Goal: Use online tool/utility: Utilize a website feature to perform a specific function

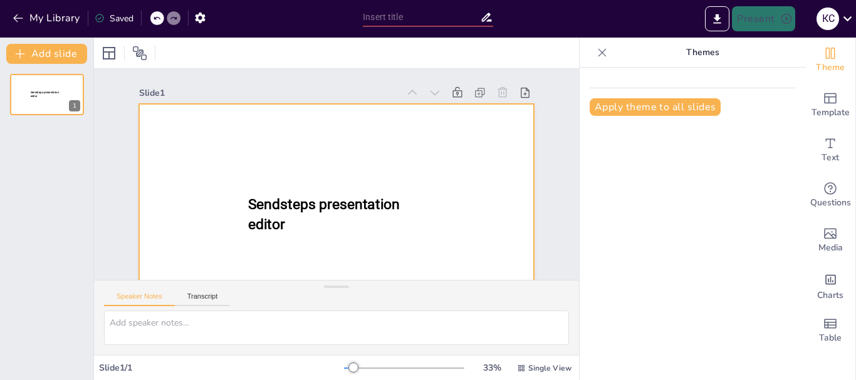
scroll to position [56, 0]
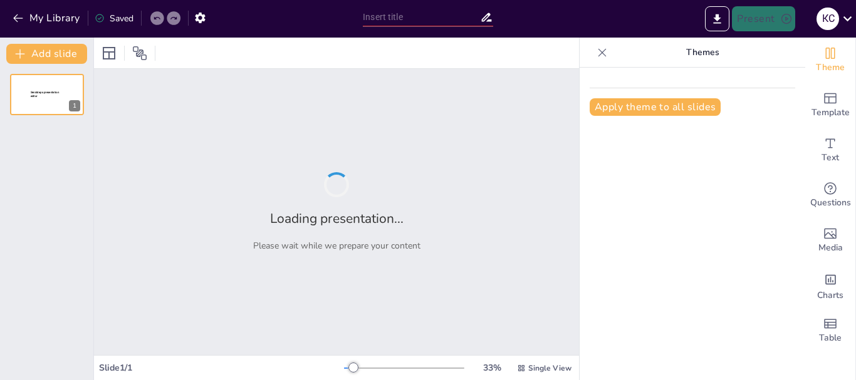
type input "Основи організації підприємництва: принципи та підходи"
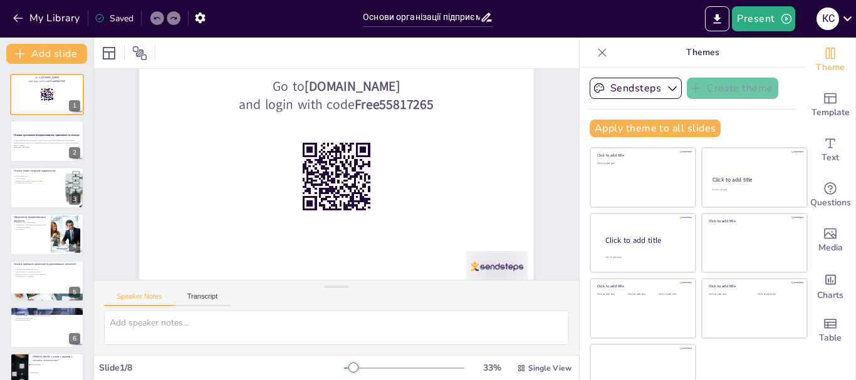
scroll to position [55, 0]
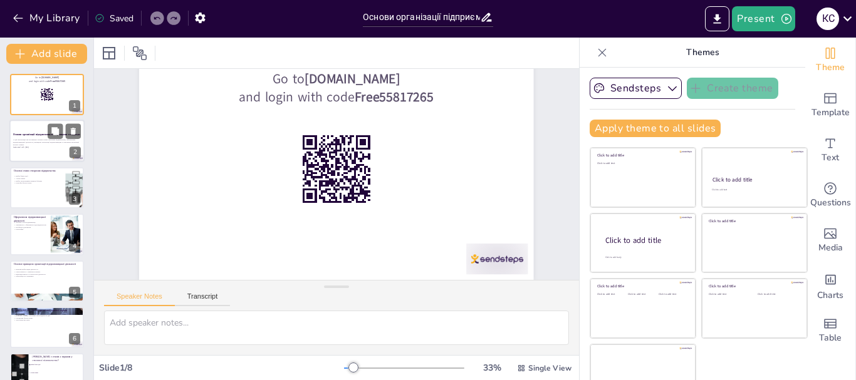
click at [39, 140] on p "У цій презентації ми розглянемо основні етапи створення підприємства, оформленн…" at bounding box center [47, 142] width 68 height 7
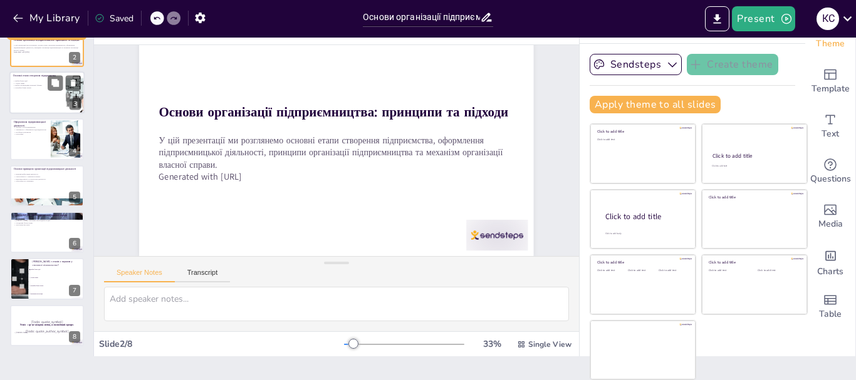
checkbox input "true"
click at [33, 81] on p "Вибір бізнес-ідеї" at bounding box center [37, 81] width 49 height 3
type textarea "Lorem ipsumd-sita c adipisci elitsedd eiusmo tempor, inci utl etdolo magn aliqu…"
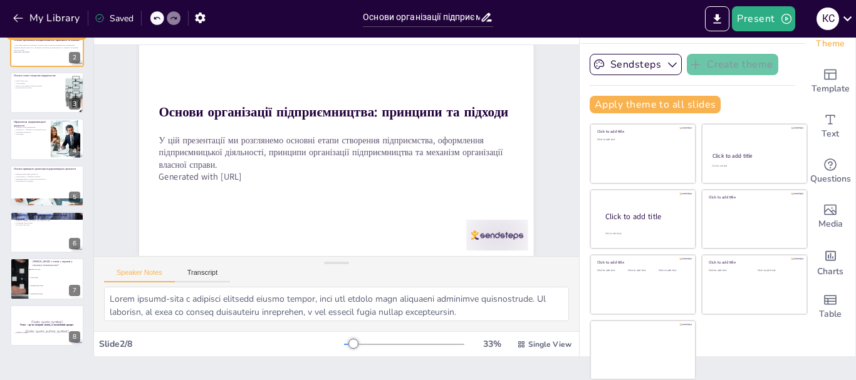
scroll to position [0, 0]
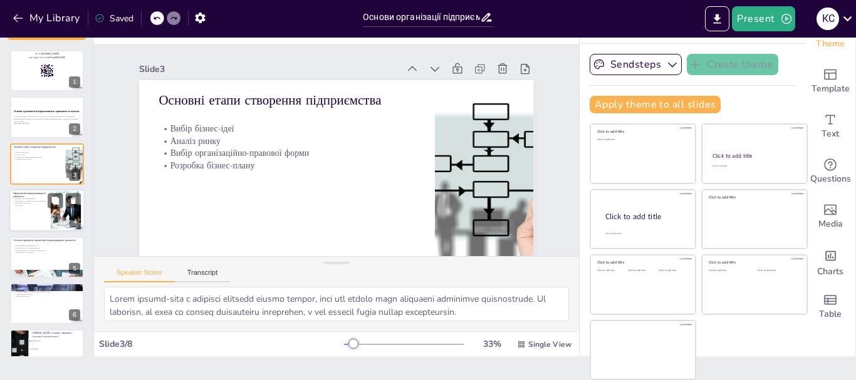
checkbox input "true"
click at [47, 207] on div at bounding box center [46, 210] width 75 height 43
type textarea "LOR i dolorsita consect adi eli, sed doeius tempori utla etdolo. Ma aliqu enima…"
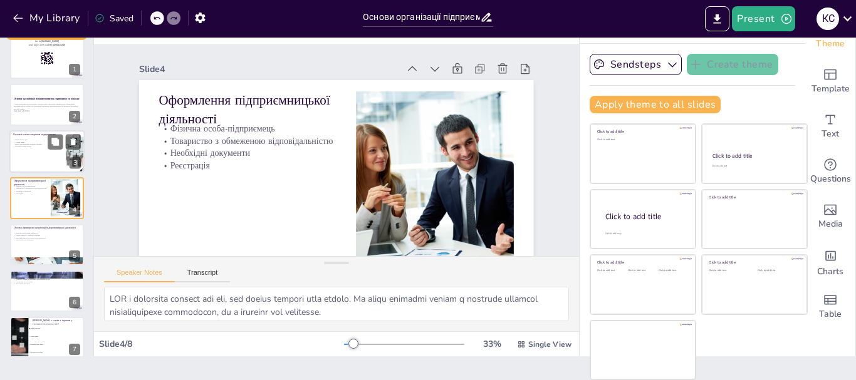
checkbox input "true"
click at [43, 147] on p "Розробка бізнес-плану" at bounding box center [37, 146] width 49 height 3
type textarea "Lorem ipsumd-sita c adipisci elitsedd eiusmo tempor, inci utl etdolo magn aliqu…"
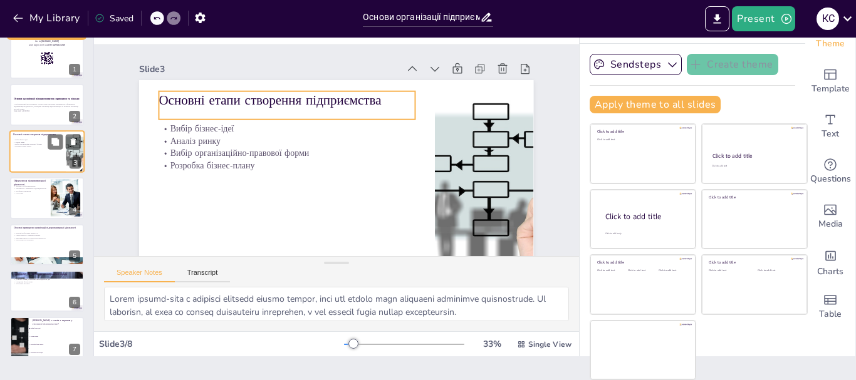
scroll to position [0, 0]
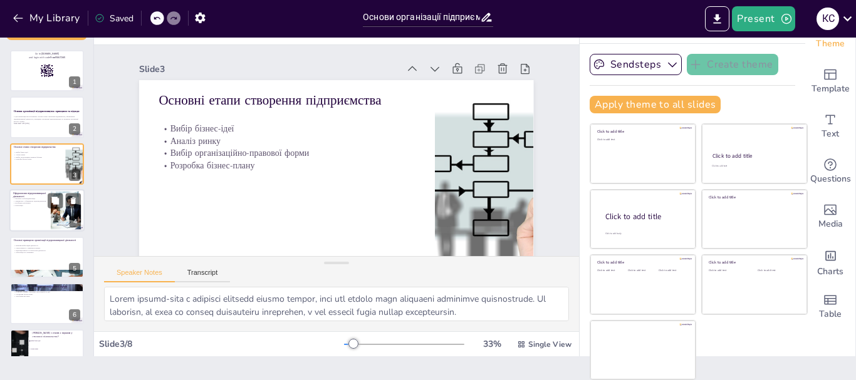
checkbox input "true"
click at [44, 202] on p "Необхідні документи" at bounding box center [30, 203] width 34 height 3
type textarea "LOR i dolorsita consect adi eli, sed doeius tempori utla etdolo. Ma aliqu enima…"
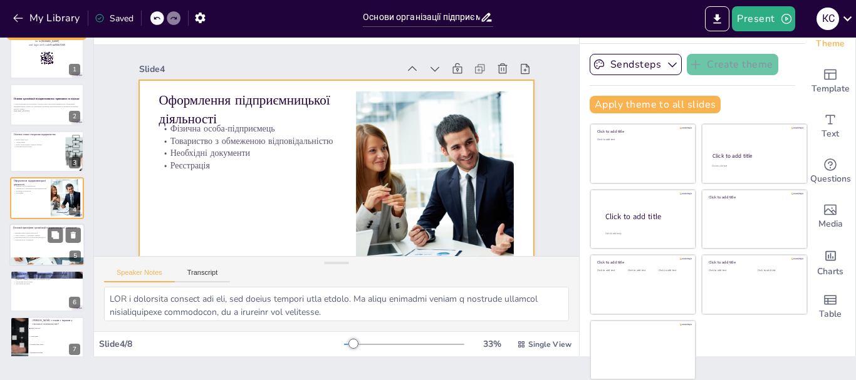
checkbox input "true"
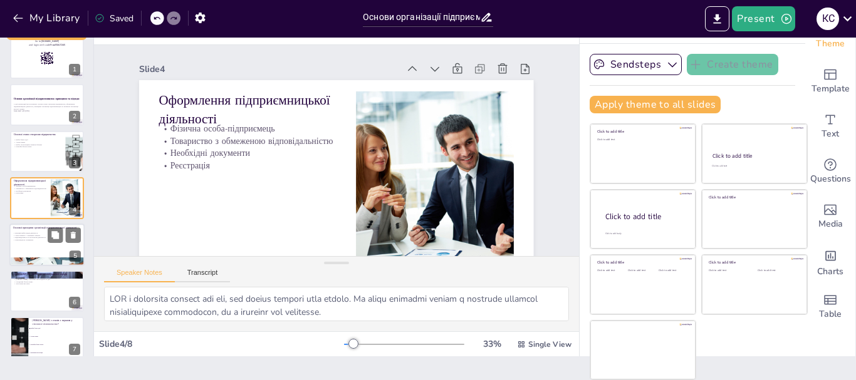
click at [43, 248] on div at bounding box center [46, 245] width 75 height 43
type textarea "Loremip dolor sitam consectetu adipisci elitseddoei temporinci utla etdolorema …"
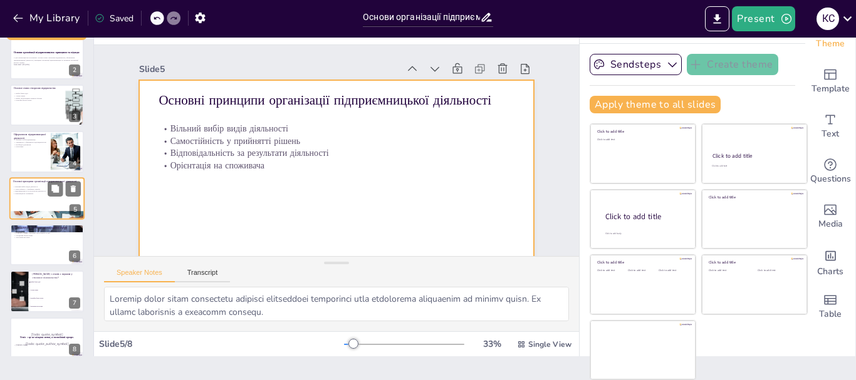
click at [32, 203] on div at bounding box center [46, 198] width 75 height 43
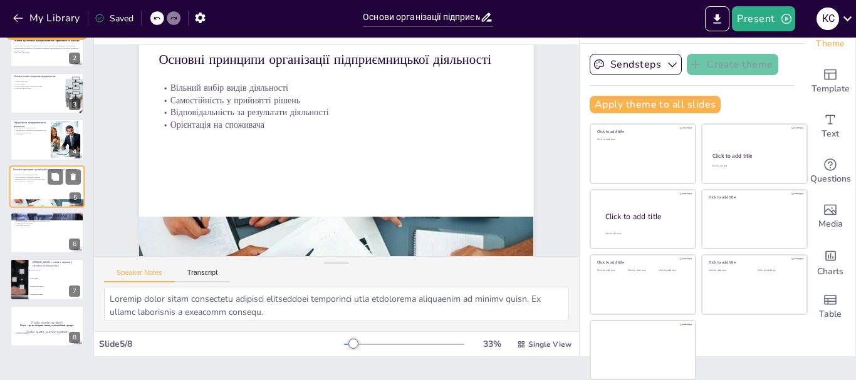
scroll to position [71, 0]
checkbox input "true"
click at [43, 224] on p "Залучення ресурсів" at bounding box center [47, 225] width 68 height 3
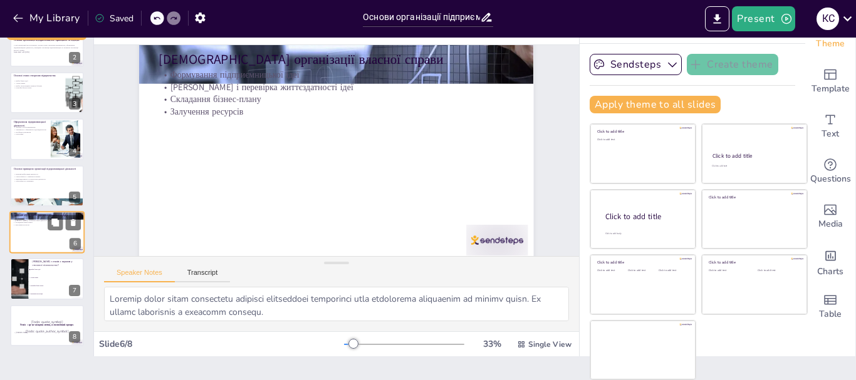
type textarea "Loremipsum dolorsitametcon adip e seddoe tempor, inci utlabore etd magnaali eni…"
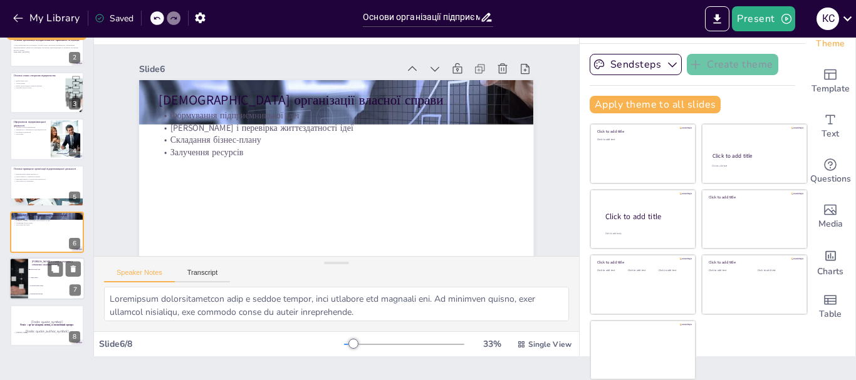
checkbox input "true"
click at [43, 279] on li "Аналіз ринку" at bounding box center [56, 278] width 56 height 8
type textarea "Правильна відповідь - "Вибір бізнес-ідеї", оскільки це перший етап у створенні …"
checkbox input "true"
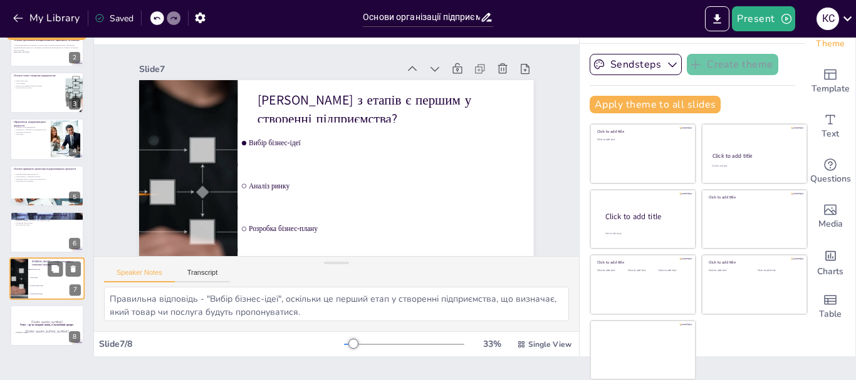
checkbox input "true"
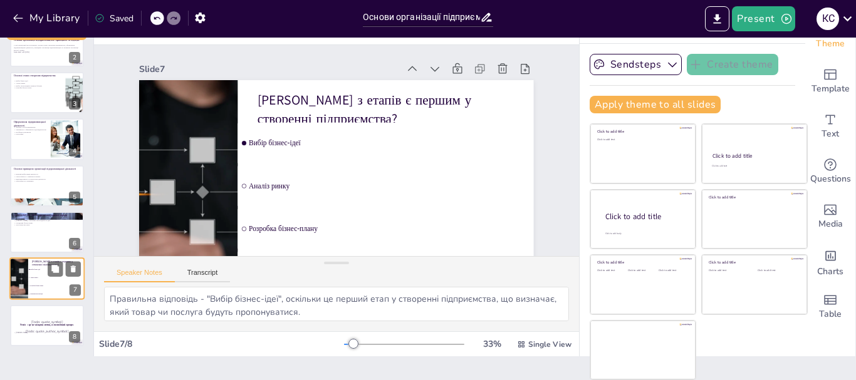
checkbox input "true"
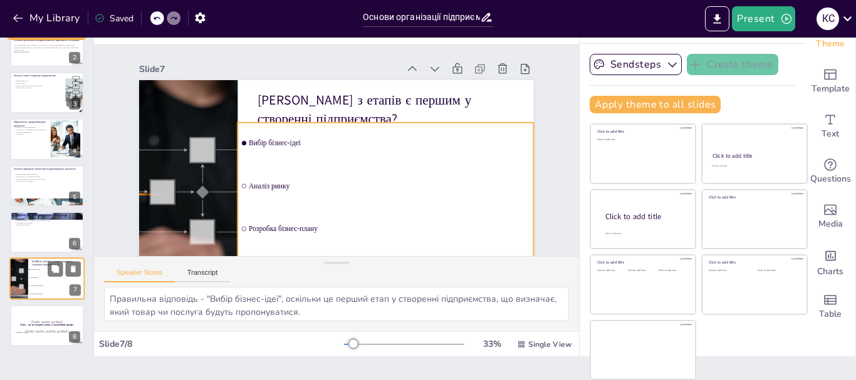
checkbox input "true"
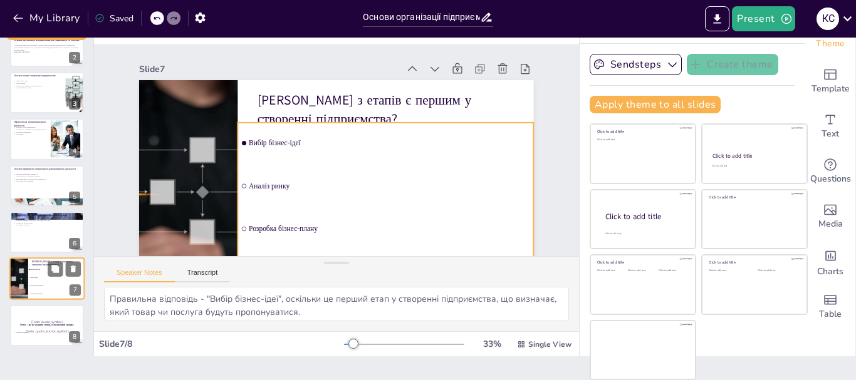
checkbox input "true"
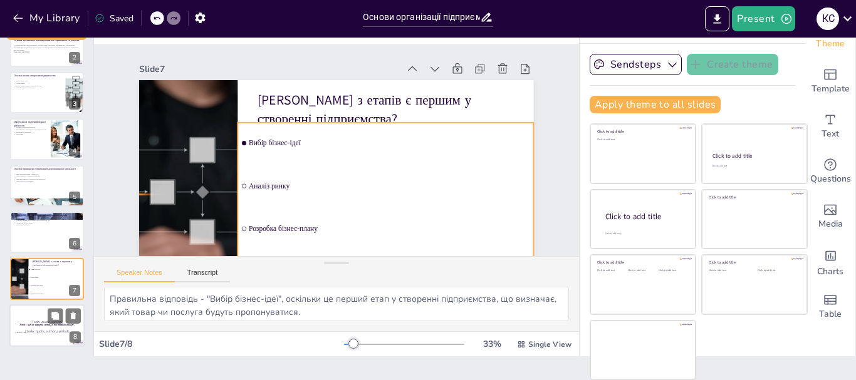
checkbox input "true"
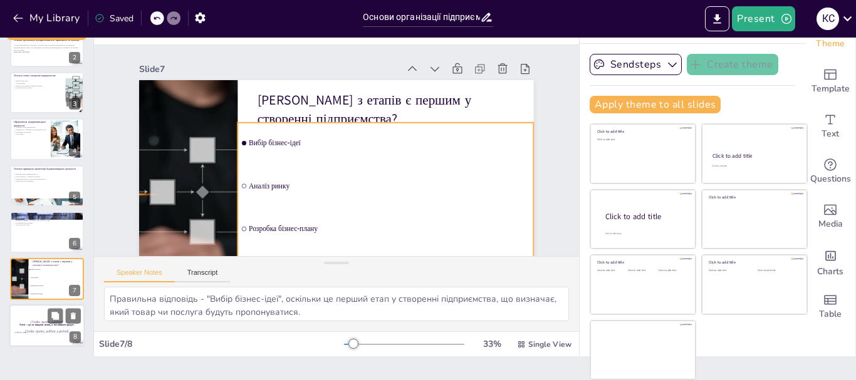
checkbox input "true"
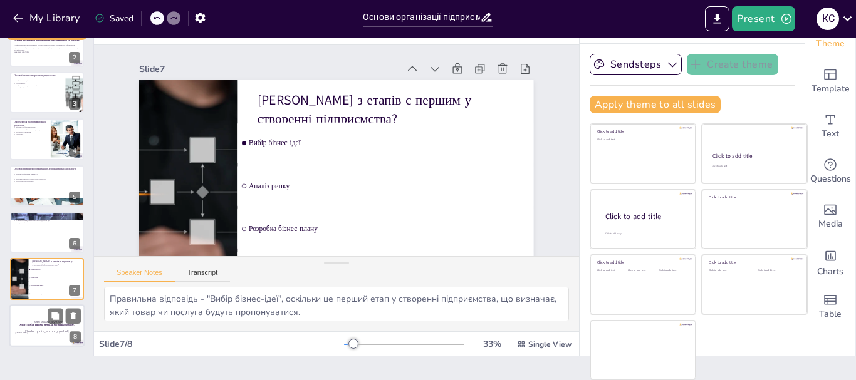
click at [46, 326] on strong "Успіх – це не кінцева мета, а постійний процес." at bounding box center [46, 324] width 55 height 3
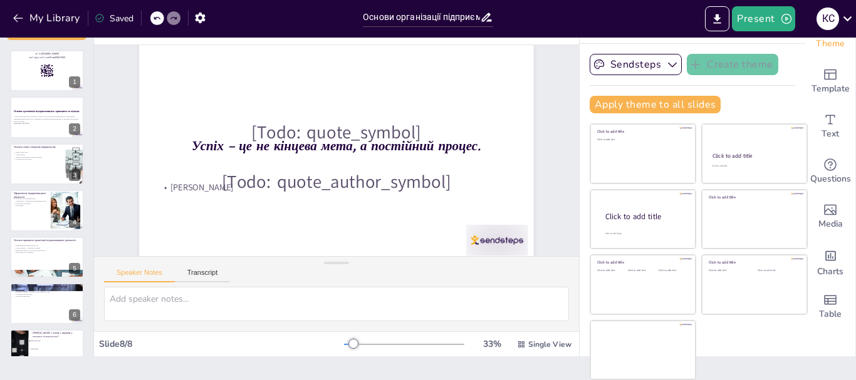
checkbox input "true"
